Goal: Find specific page/section: Find specific page/section

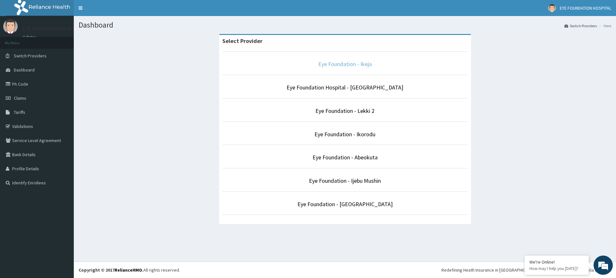
click at [345, 66] on link "Eye Foundation - Ikeja" at bounding box center [345, 63] width 54 height 7
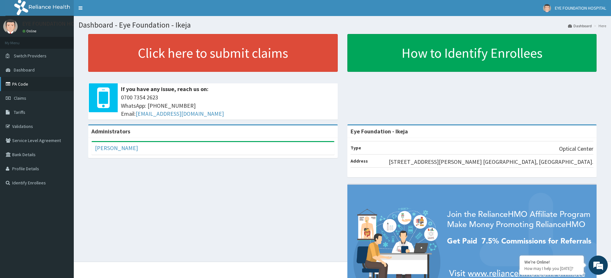
click at [20, 88] on link "PA Code" at bounding box center [37, 84] width 74 height 14
